Goal: Transaction & Acquisition: Purchase product/service

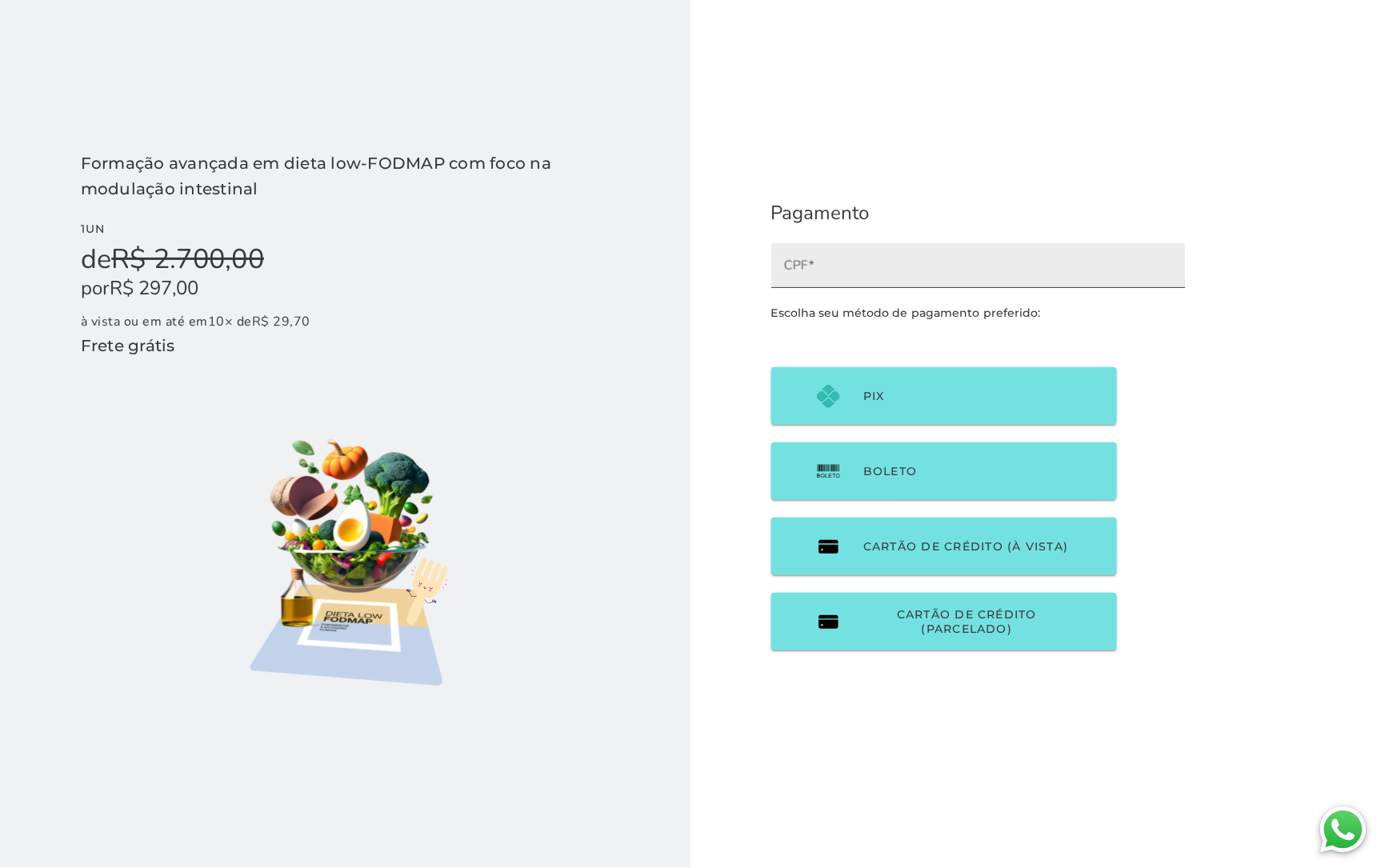
click at [865, 263] on input "CPF" at bounding box center [978, 271] width 389 height 23
type input "r"
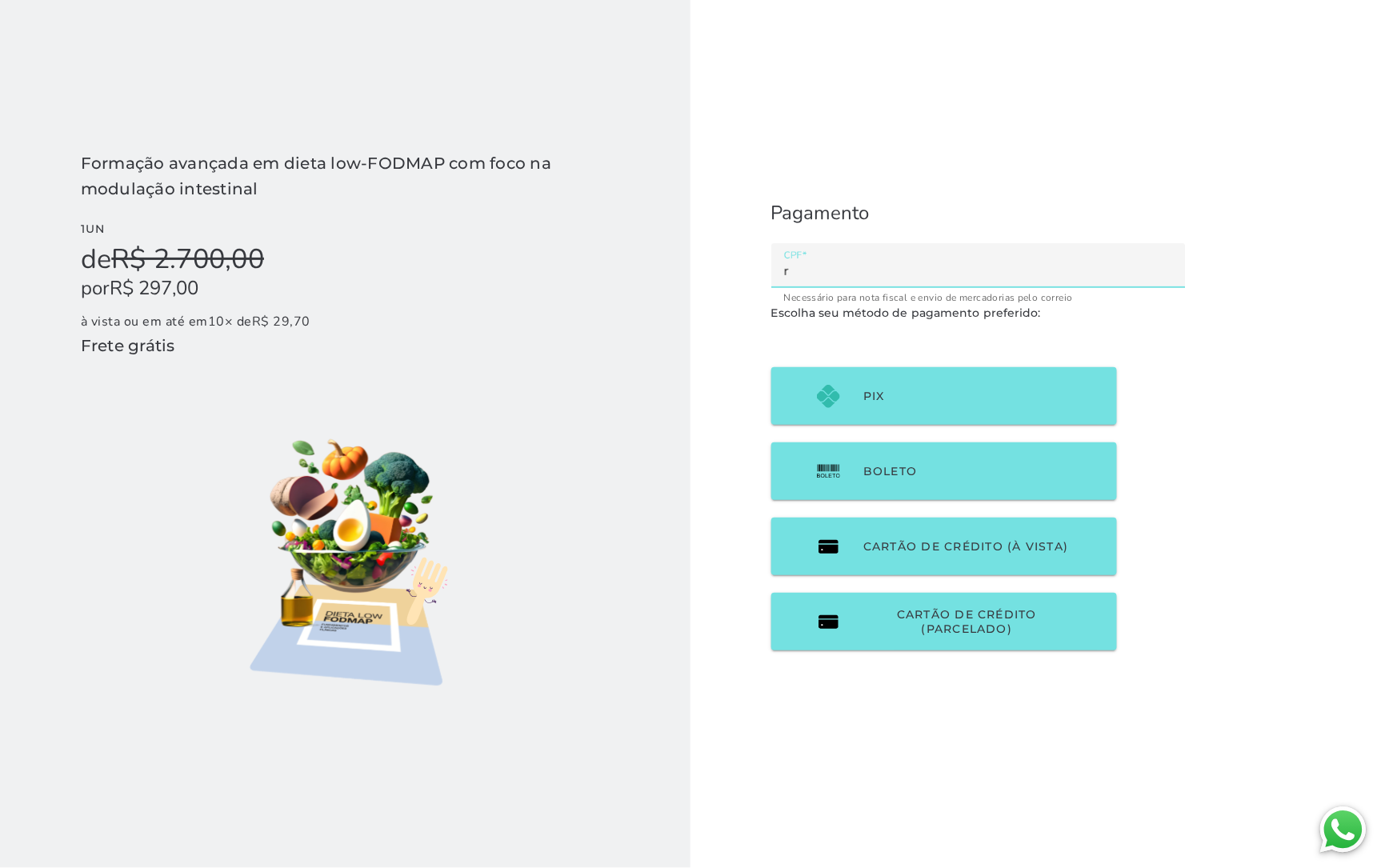
click at [863, 162] on checkout-session-form "Pagamento Escolha seu método de pagamento preferido:" at bounding box center [978, 434] width 576 height 868
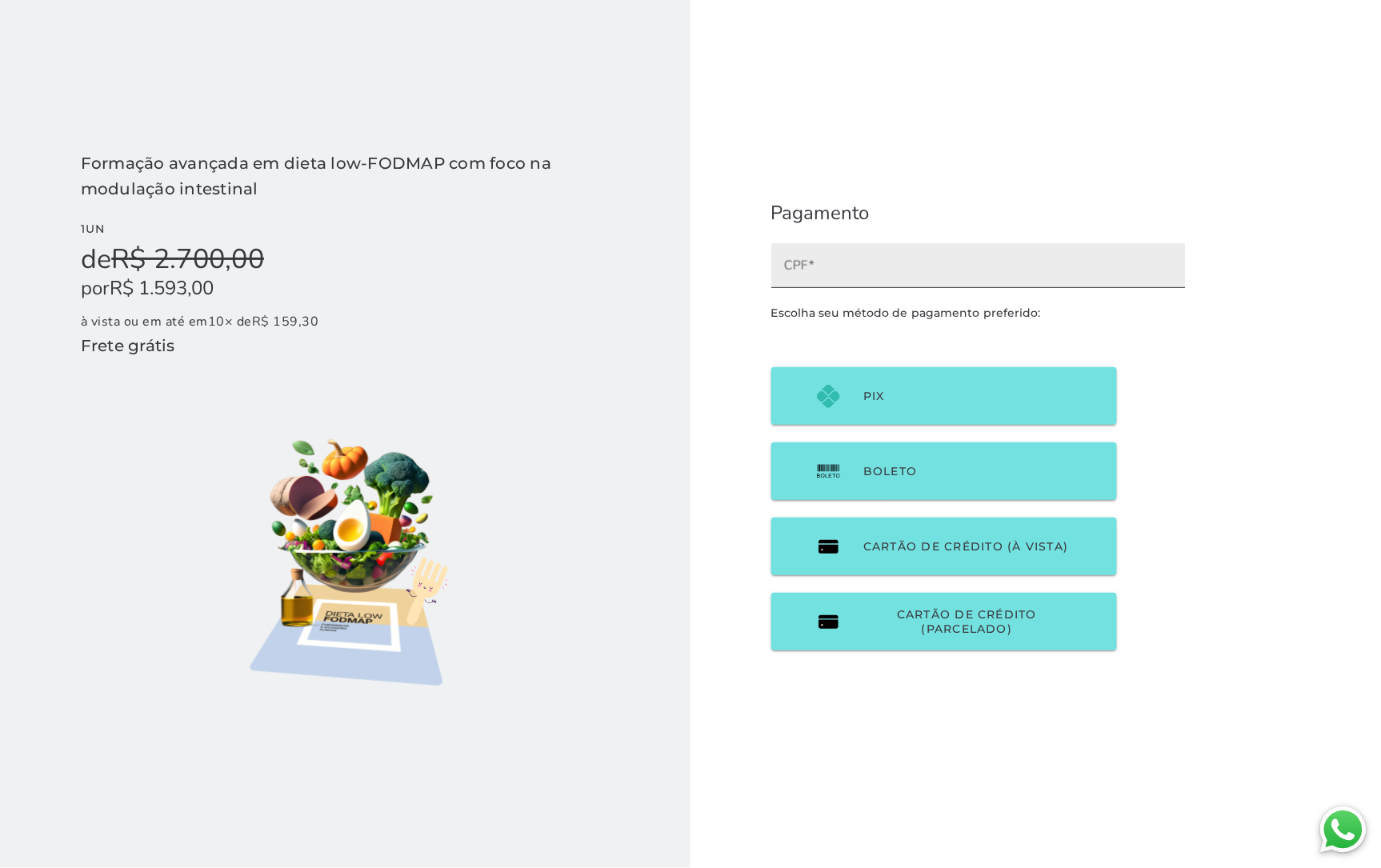
click at [586, 280] on input "CPF" at bounding box center [978, 271] width 389 height 23
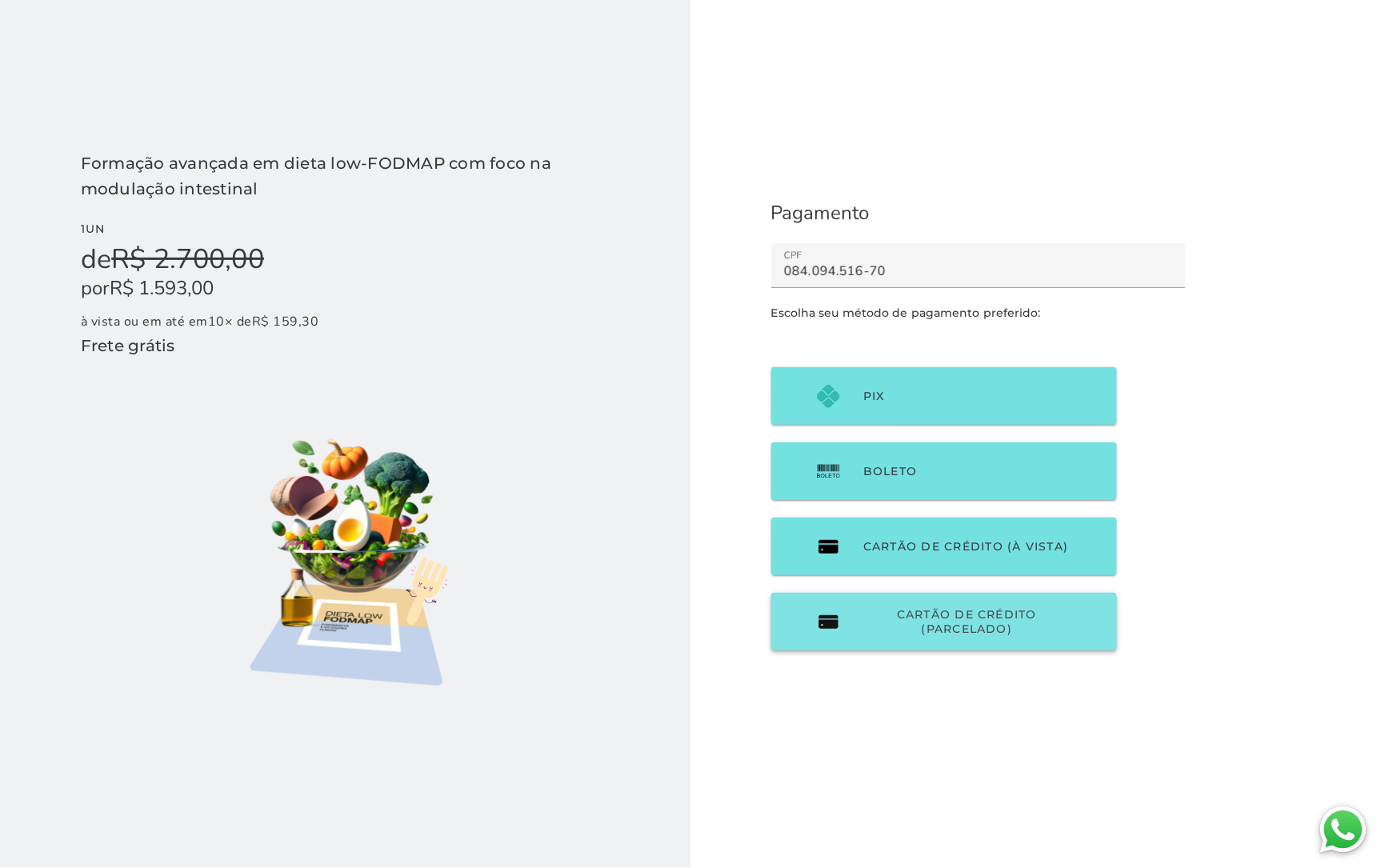
click at [586, 621] on span "Cartão de Crédito (parcelado)" at bounding box center [967, 621] width 207 height 29
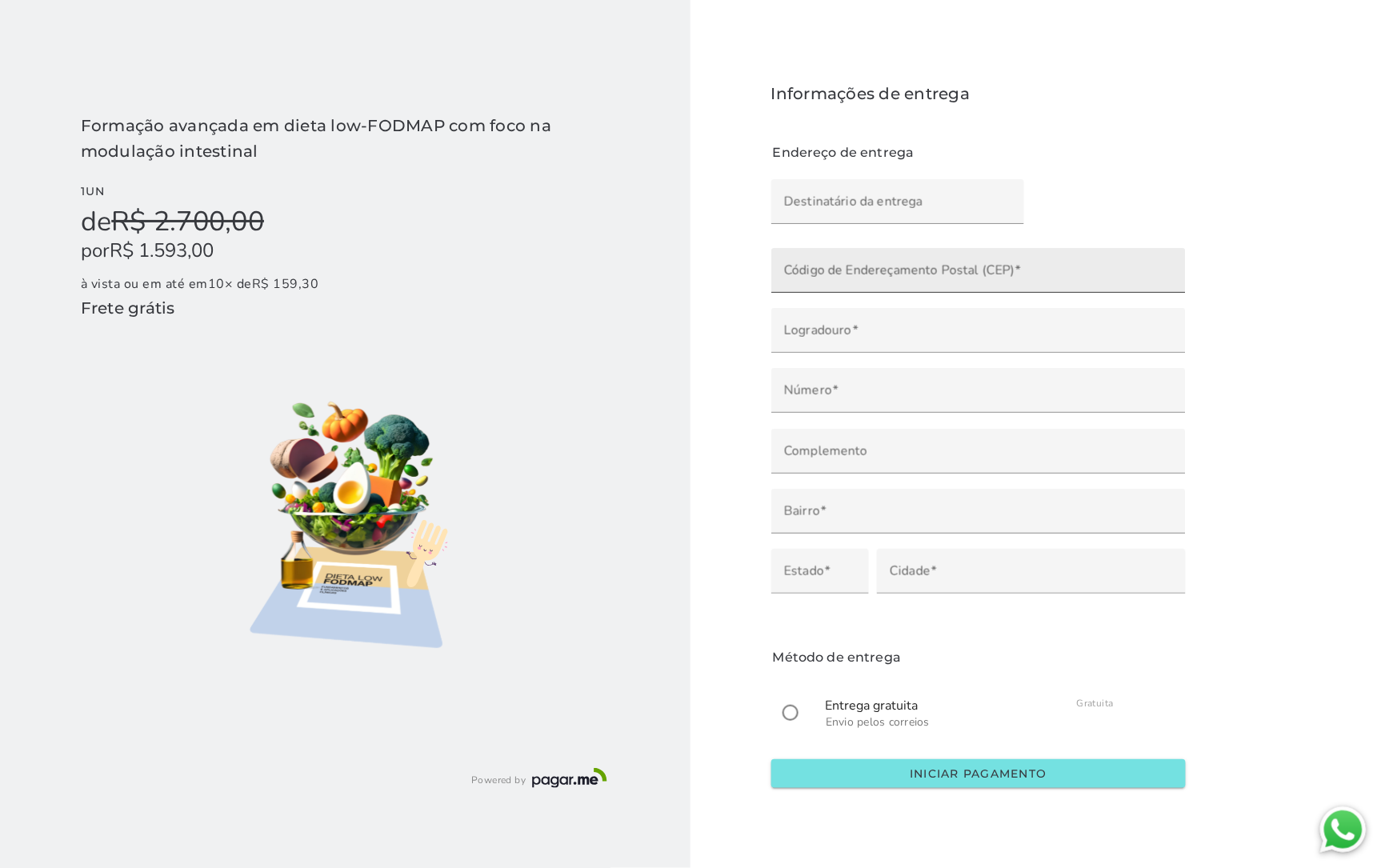
click at [586, 288] on label "Código de Endereçamento Postal (CEP)" at bounding box center [977, 270] width 414 height 45
click at [586, 287] on input "Código de Endereçamento Postal (CEP)" at bounding box center [978, 276] width 389 height 23
type input "30130-001"
type input "Avenida Afonso Pena"
type input "Centro"
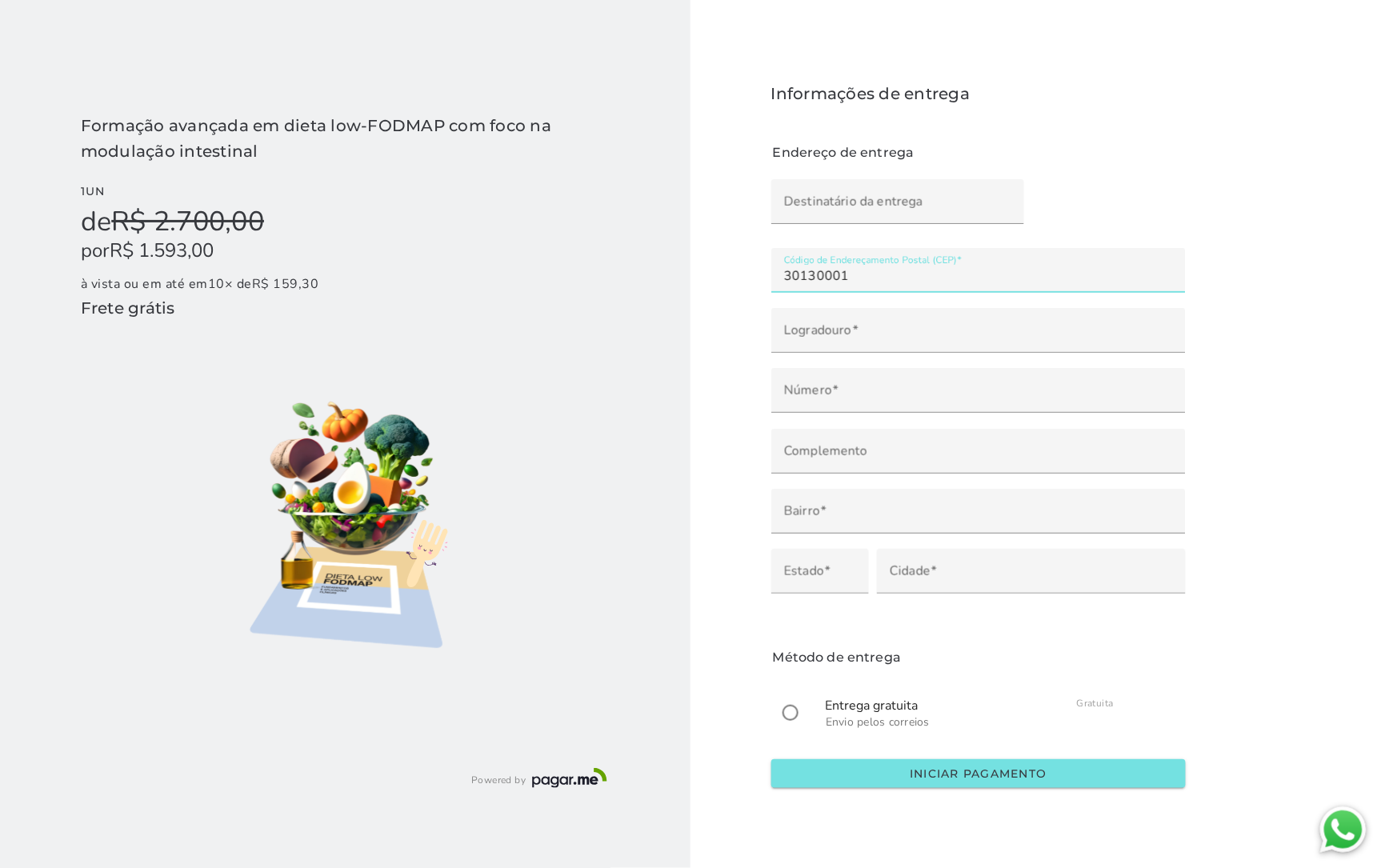
type input "Belo Horizonte"
type input "MG"
type input "30130-001"
type mwc-textfield "30130-001"
click at [586, 214] on input "Destinatário da entrega" at bounding box center [898, 207] width 227 height 23
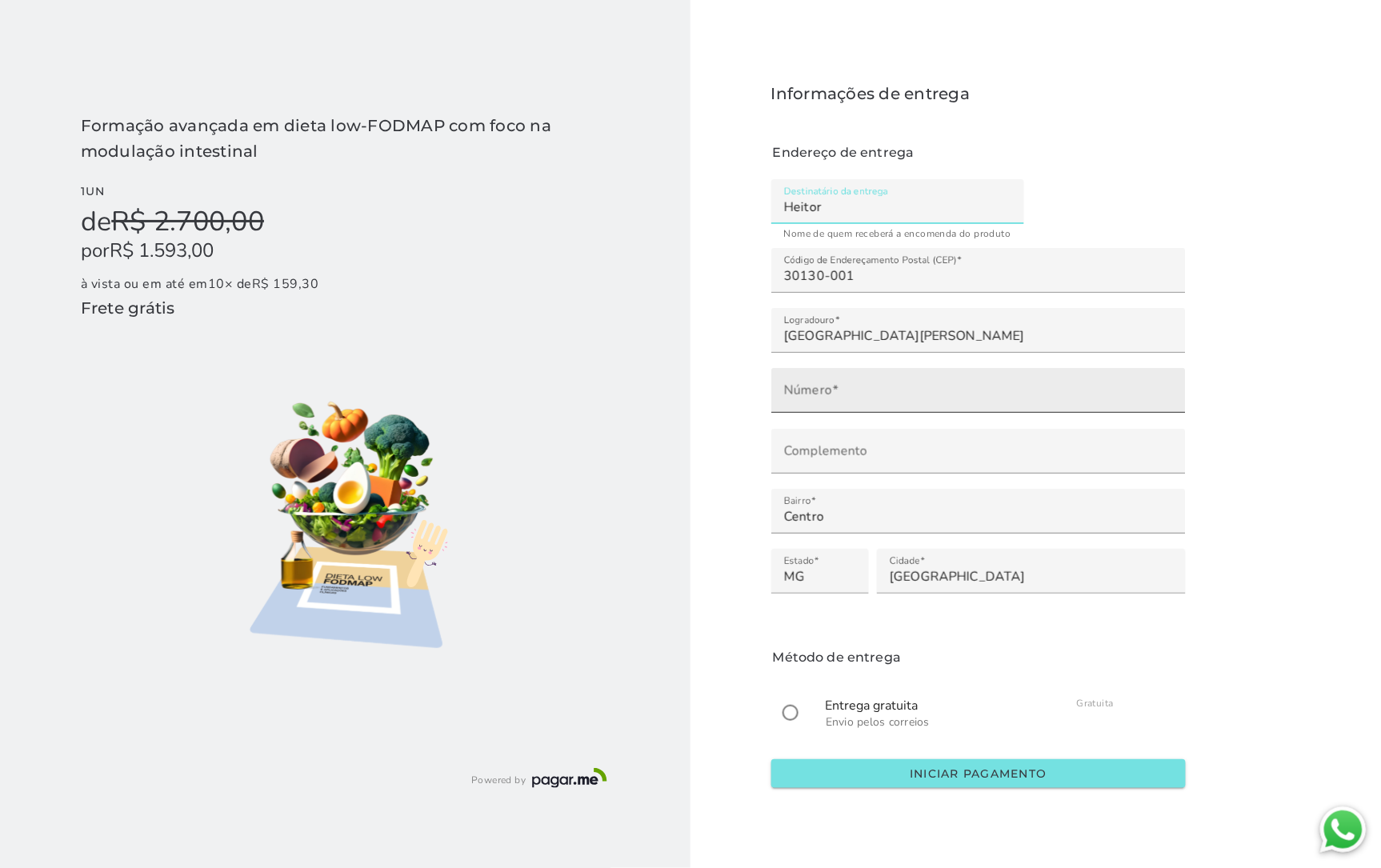
type input "Heitor"
type mwc-textfield "Heitor"
click at [586, 385] on label "Número" at bounding box center [977, 390] width 414 height 45
click at [586, 385] on input "Número" at bounding box center [978, 396] width 389 height 23
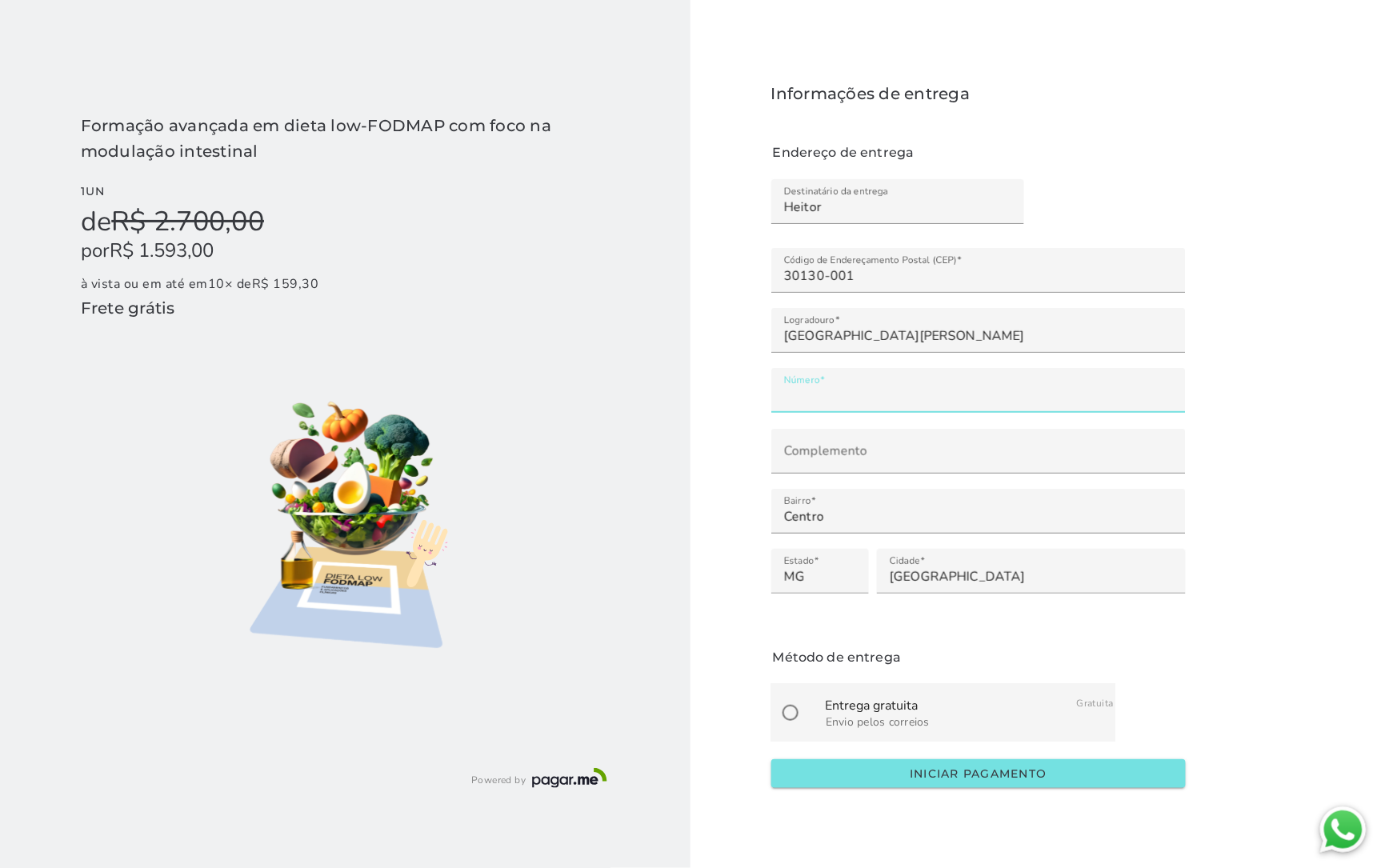
type input "**"
type mwc-textfield "73"
click at [586, 715] on span "Envio pelos correios" at bounding box center [878, 722] width 104 height 15
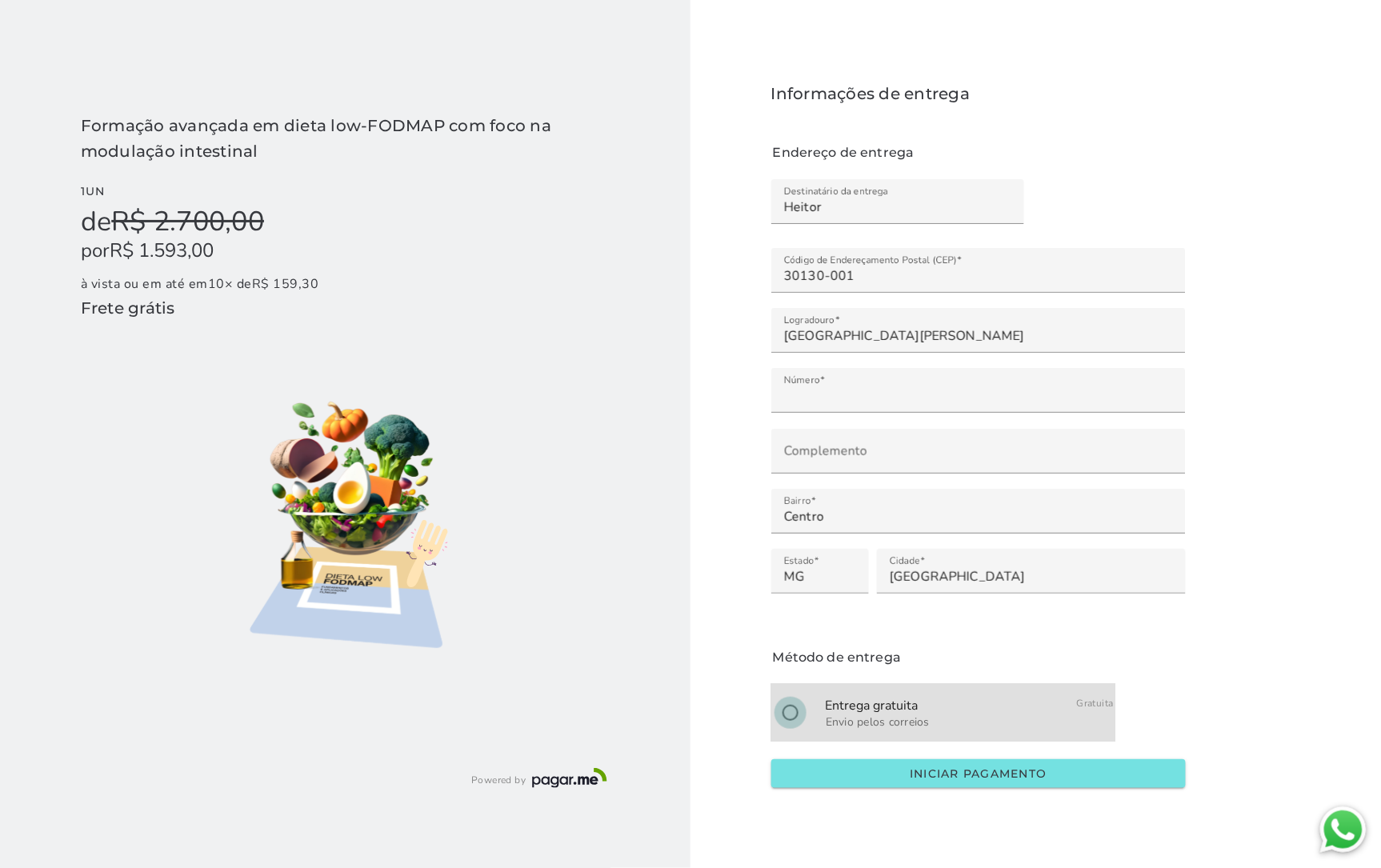
click at [586, 711] on input "radio" at bounding box center [790, 713] width 38 height 38
radio input "****"
type mwc-radio "on"
click at [586, 766] on button "Iniciar pagamento" at bounding box center [977, 774] width 414 height 29
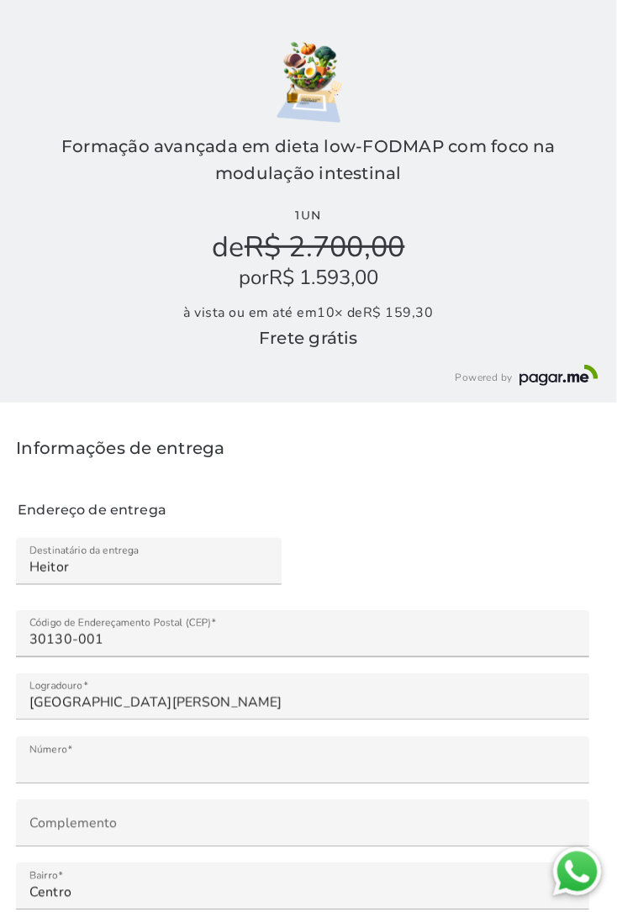
scroll to position [280, 0]
